Goal: Browse casually

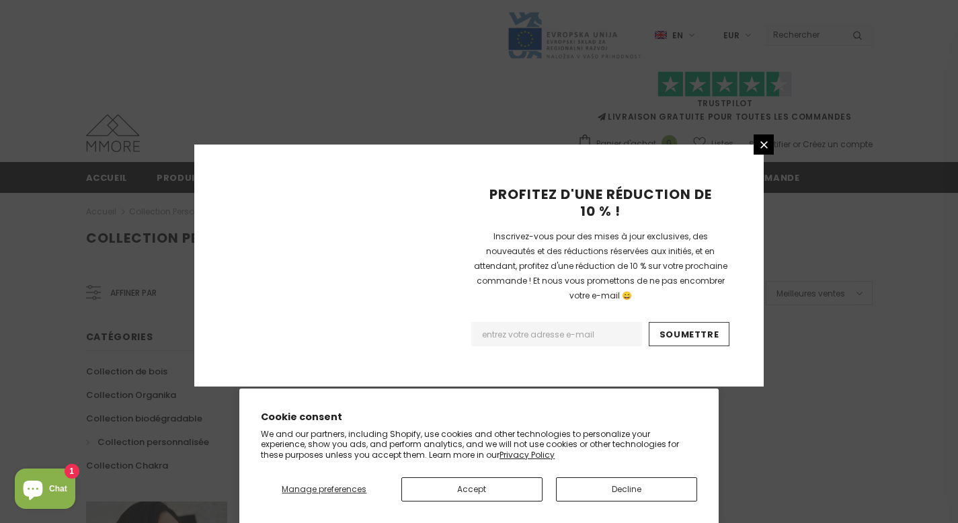
scroll to position [888, 0]
